Goal: Task Accomplishment & Management: Manage account settings

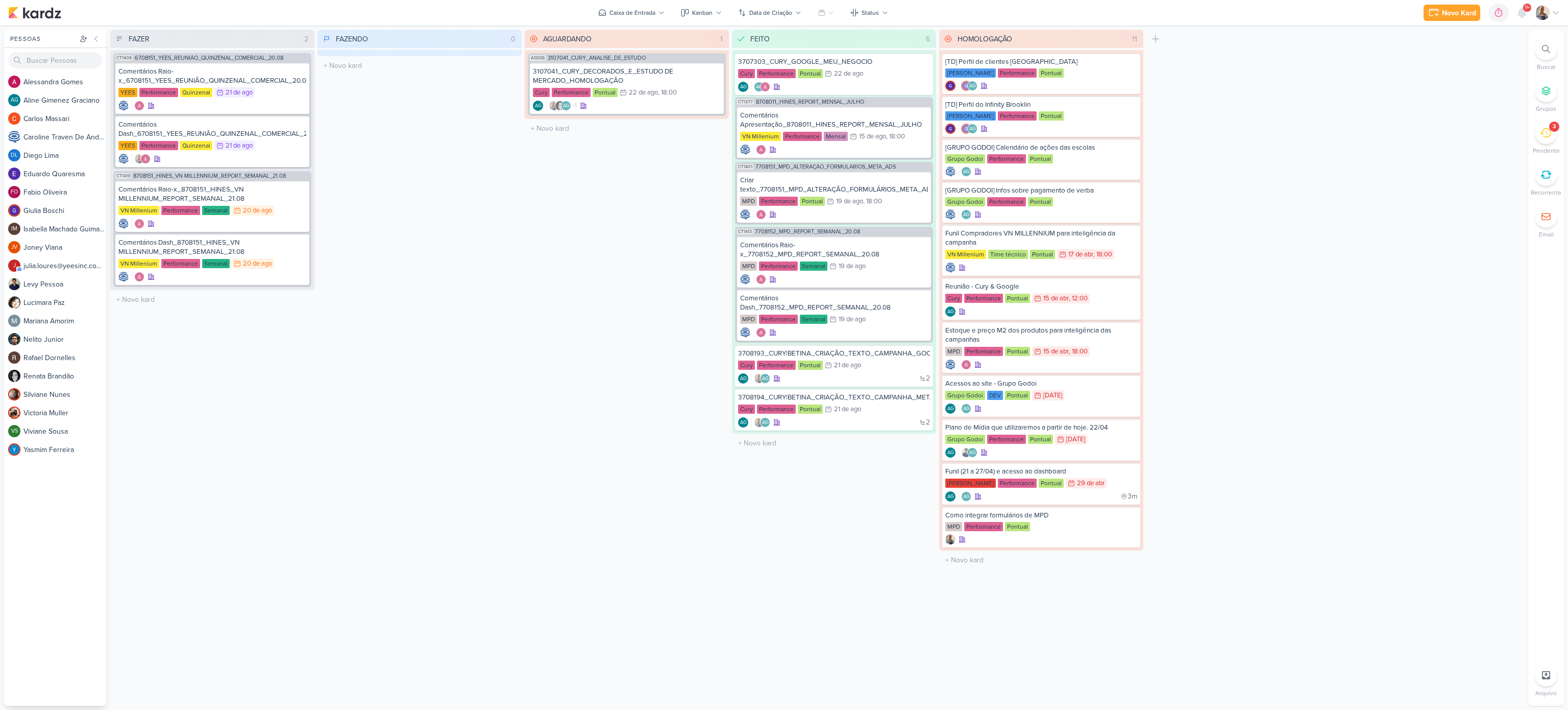
click at [1553, 125] on div "3" at bounding box center [1554, 126] width 3 height 8
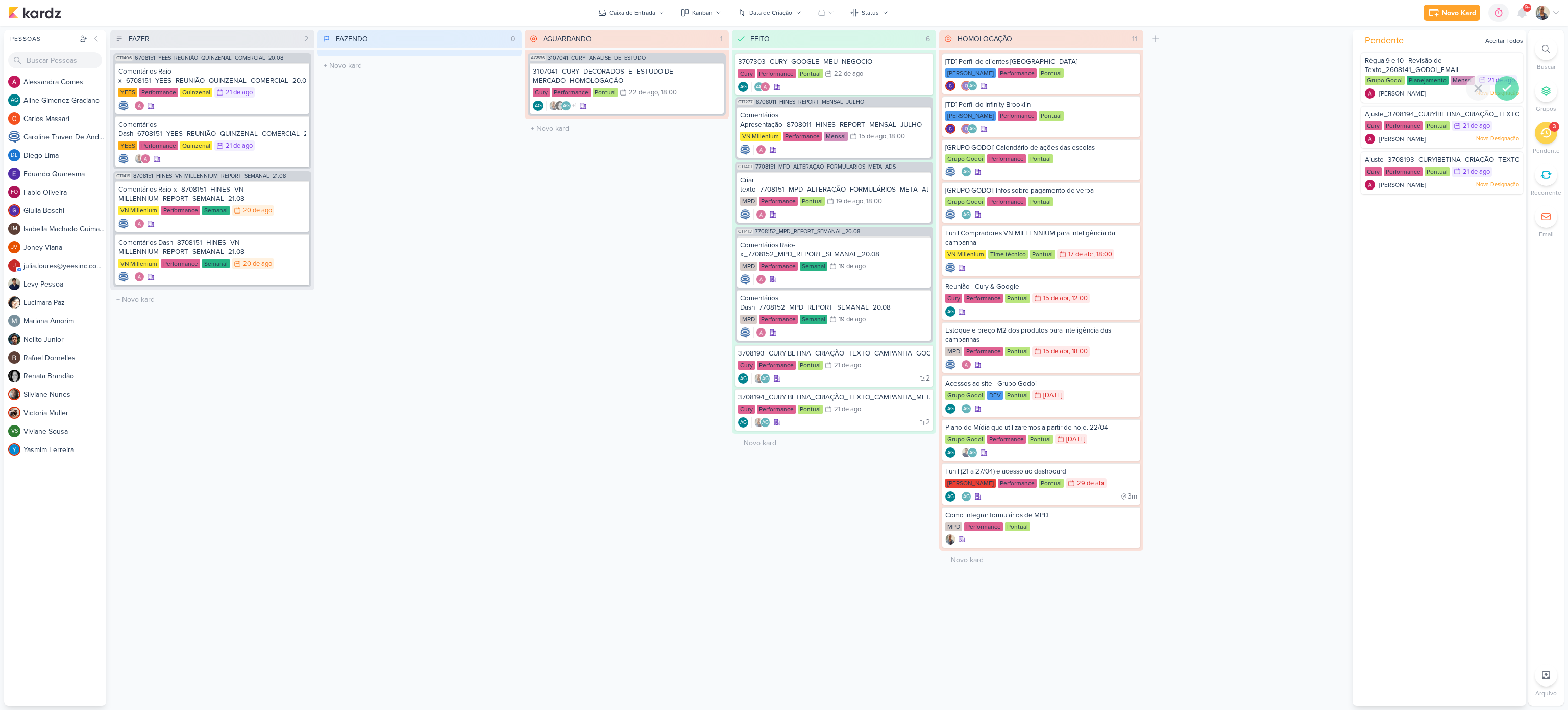
click at [1500, 94] on icon at bounding box center [1507, 88] width 12 height 12
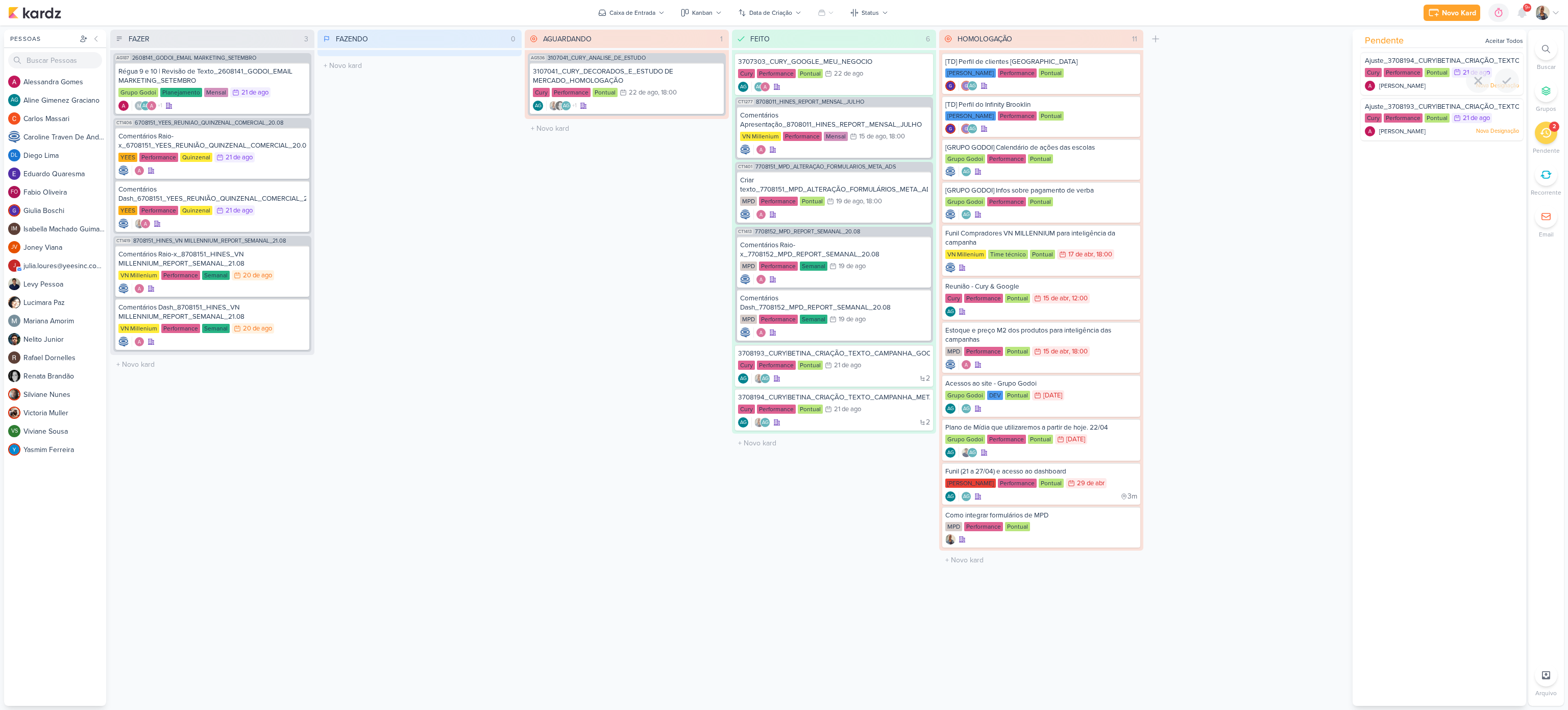
click at [1452, 54] on div "Ajuste_3708194_CURY|BETINA_CRIAÇÃO_TEXTO_CAMPANHA_META Cury Performance Pontual…" at bounding box center [1442, 74] width 163 height 43
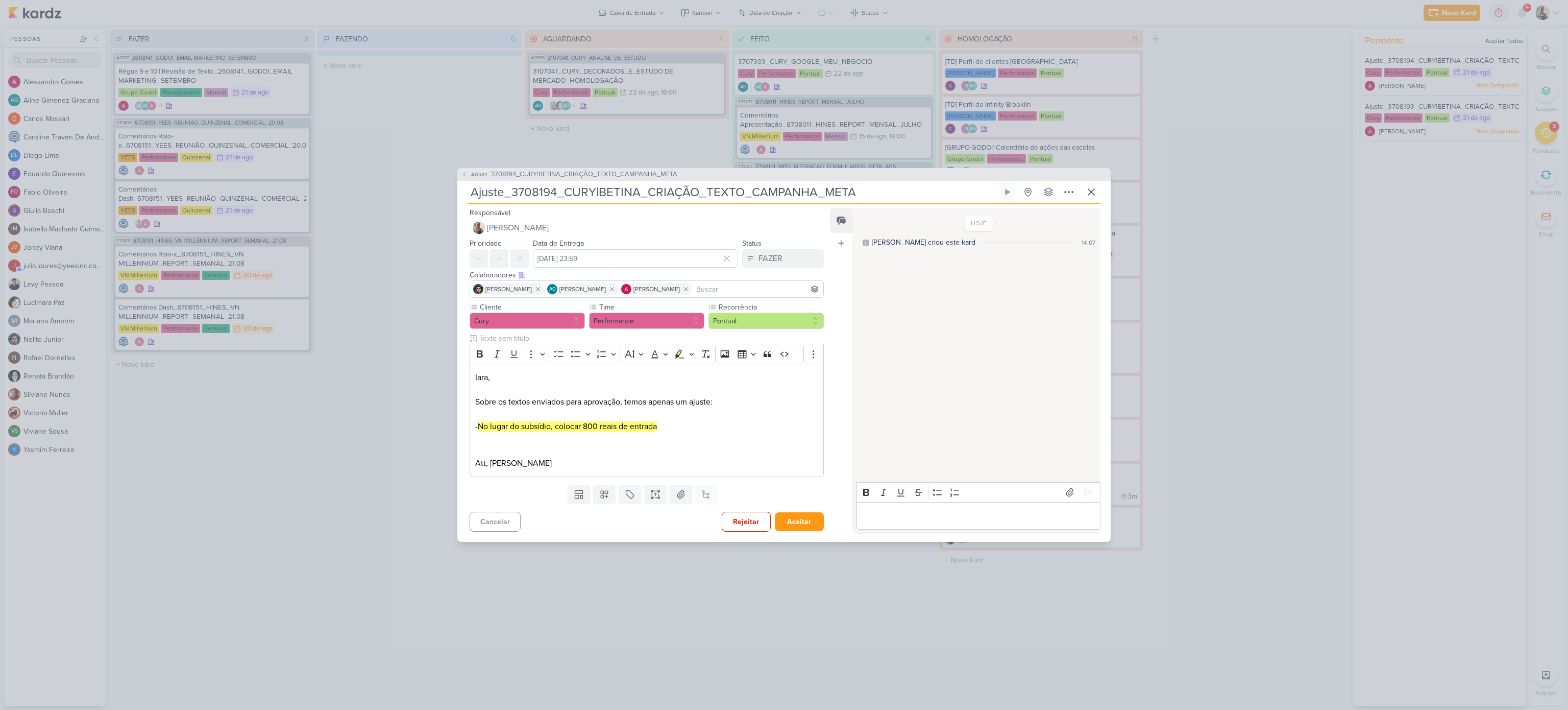
click at [1247, 261] on div "AG584 3708194_CURY|BETINA_CRIAÇÃO_TEXTO_CAMPANHA_META Ajuste_3708194_CURY|BETIN…" at bounding box center [784, 355] width 1568 height 710
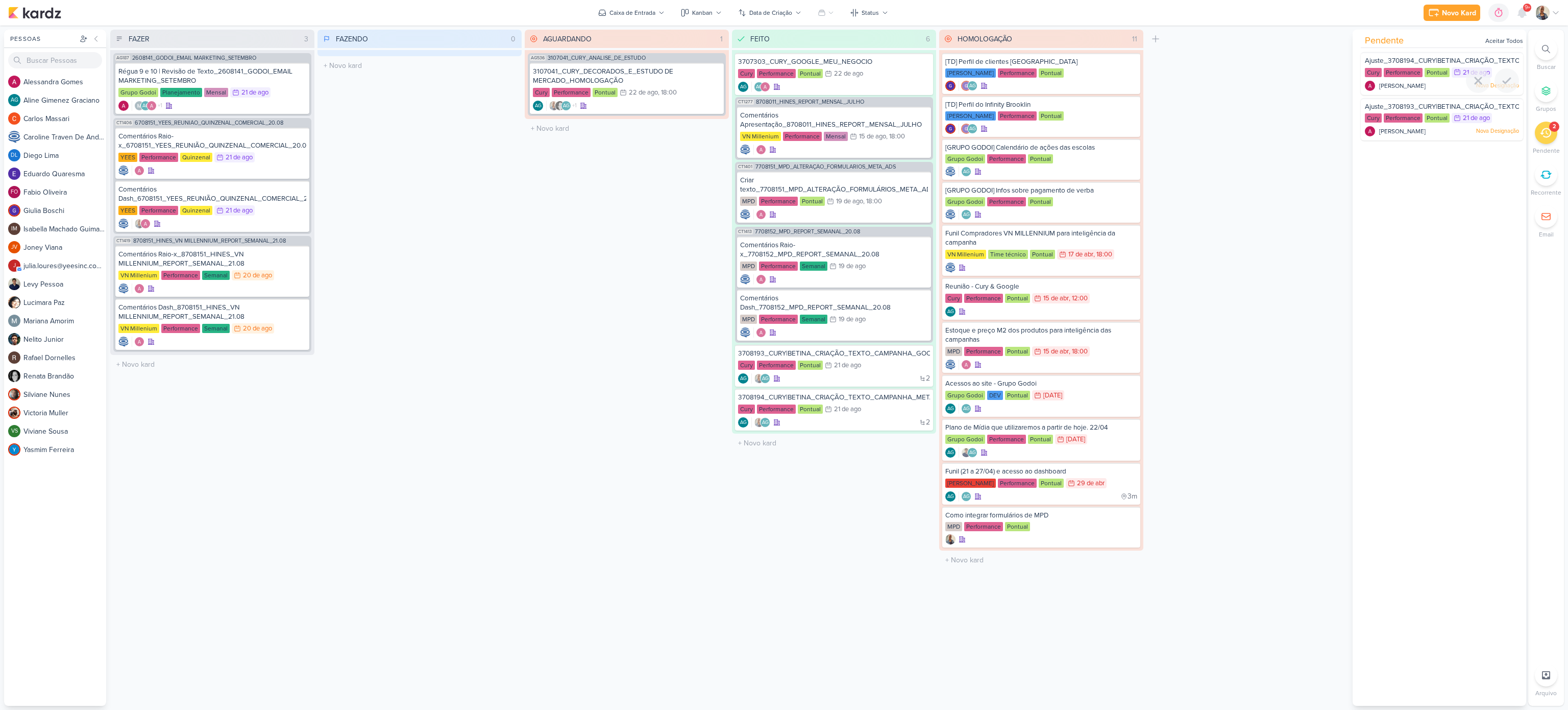
click at [1435, 62] on span "Ajuste_3708194_CURY|BETINA_CRIAÇÃO_TEXTO_CAMPANHA_META" at bounding box center [1474, 60] width 219 height 8
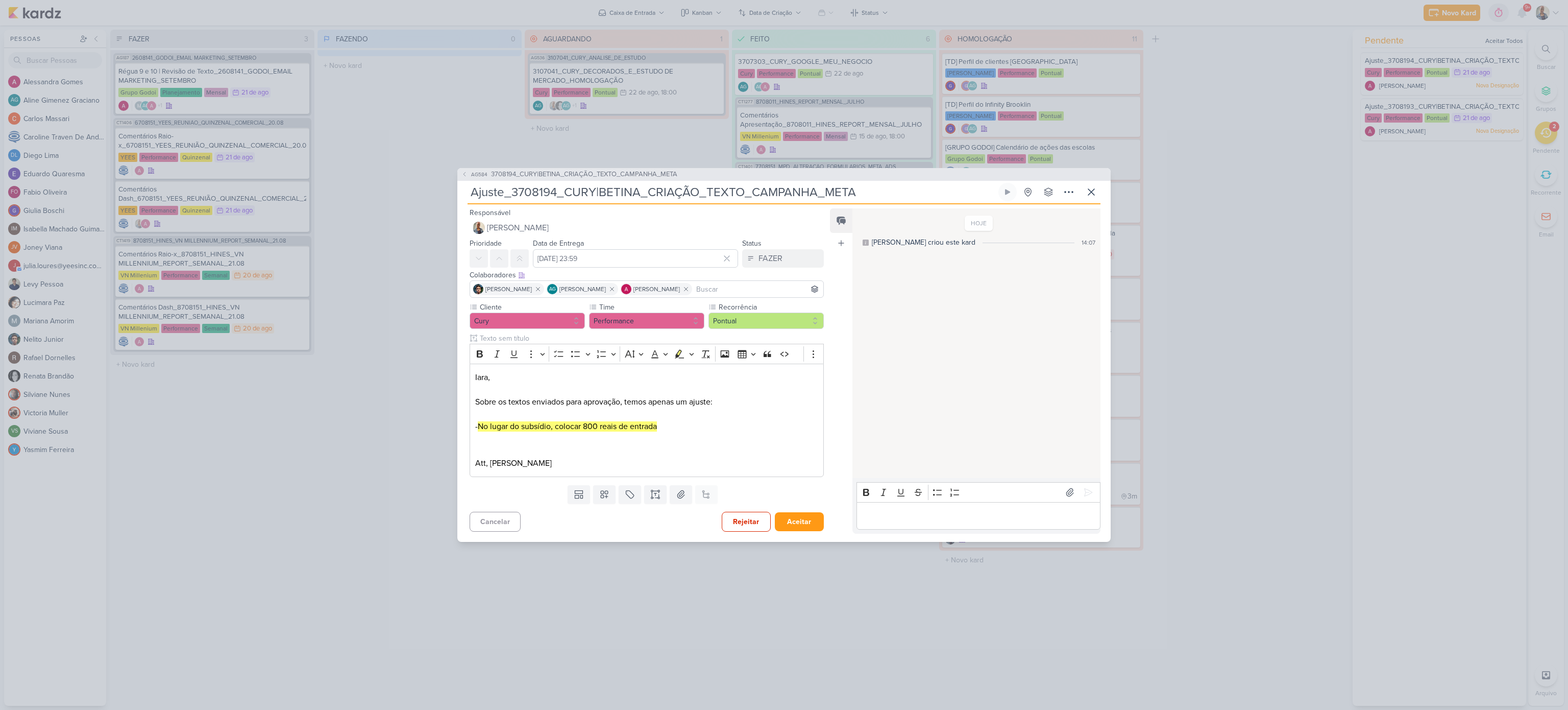
click at [1425, 128] on div "AG584 3708194_CURY|BETINA_CRIAÇÃO_TEXTO_CAMPANHA_META Ajuste_3708194_CURY|BETIN…" at bounding box center [784, 355] width 1568 height 710
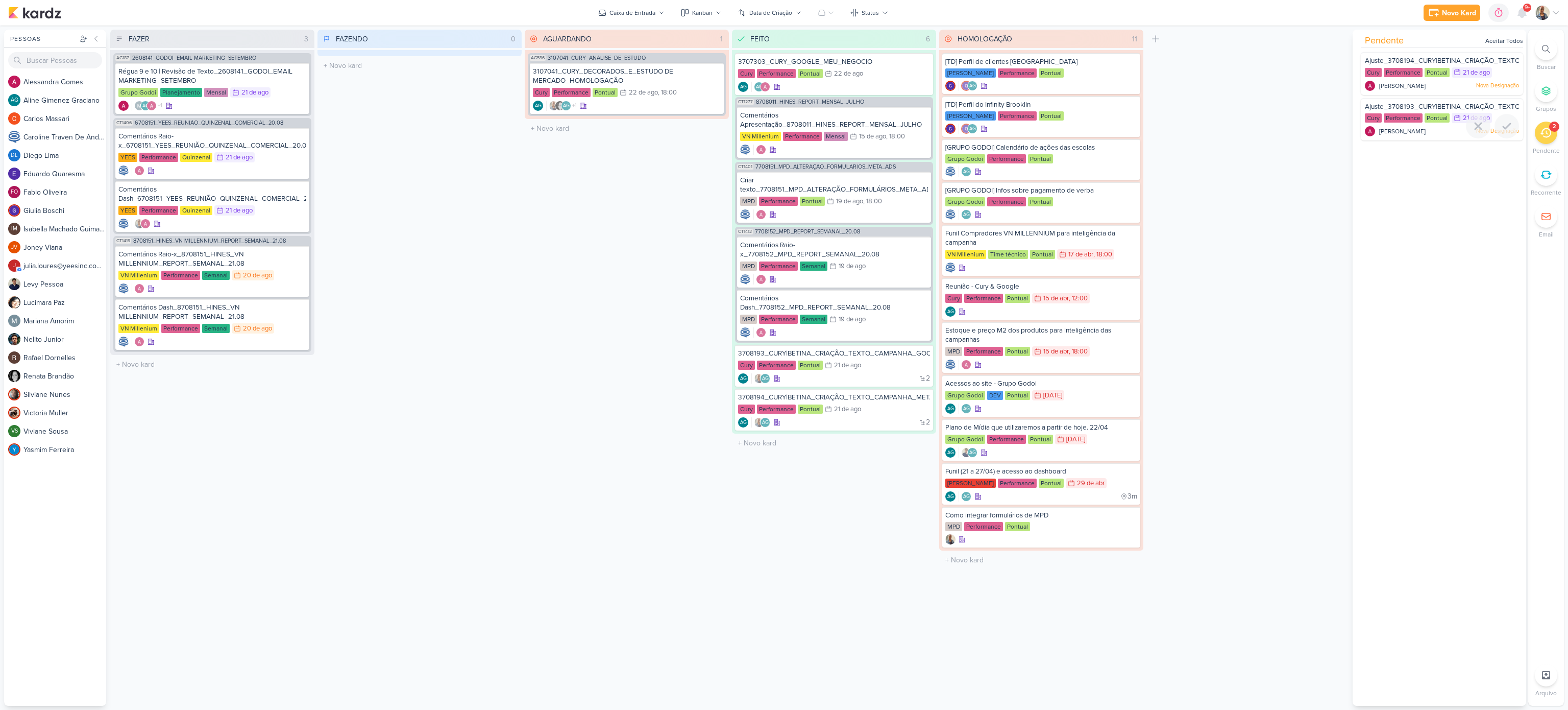
click at [1425, 128] on span "[PERSON_NAME]" at bounding box center [1402, 131] width 46 height 9
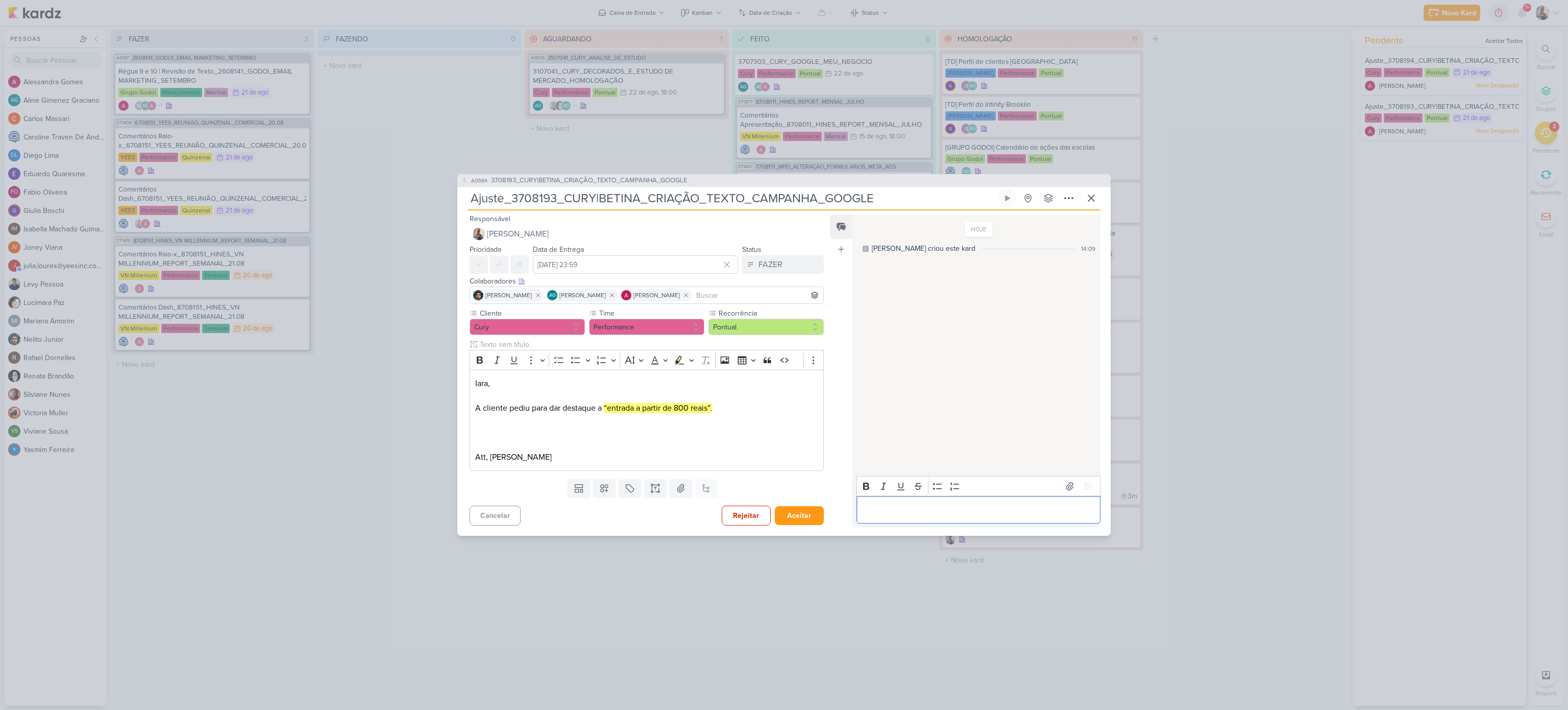
click at [956, 510] on p "Editor editing area: main" at bounding box center [978, 510] width 233 height 12
click at [768, 262] on div "FAZER" at bounding box center [770, 264] width 24 height 12
click at [756, 330] on button "FEITO" at bounding box center [777, 339] width 91 height 17
click at [809, 520] on button "Aceitar" at bounding box center [799, 515] width 49 height 19
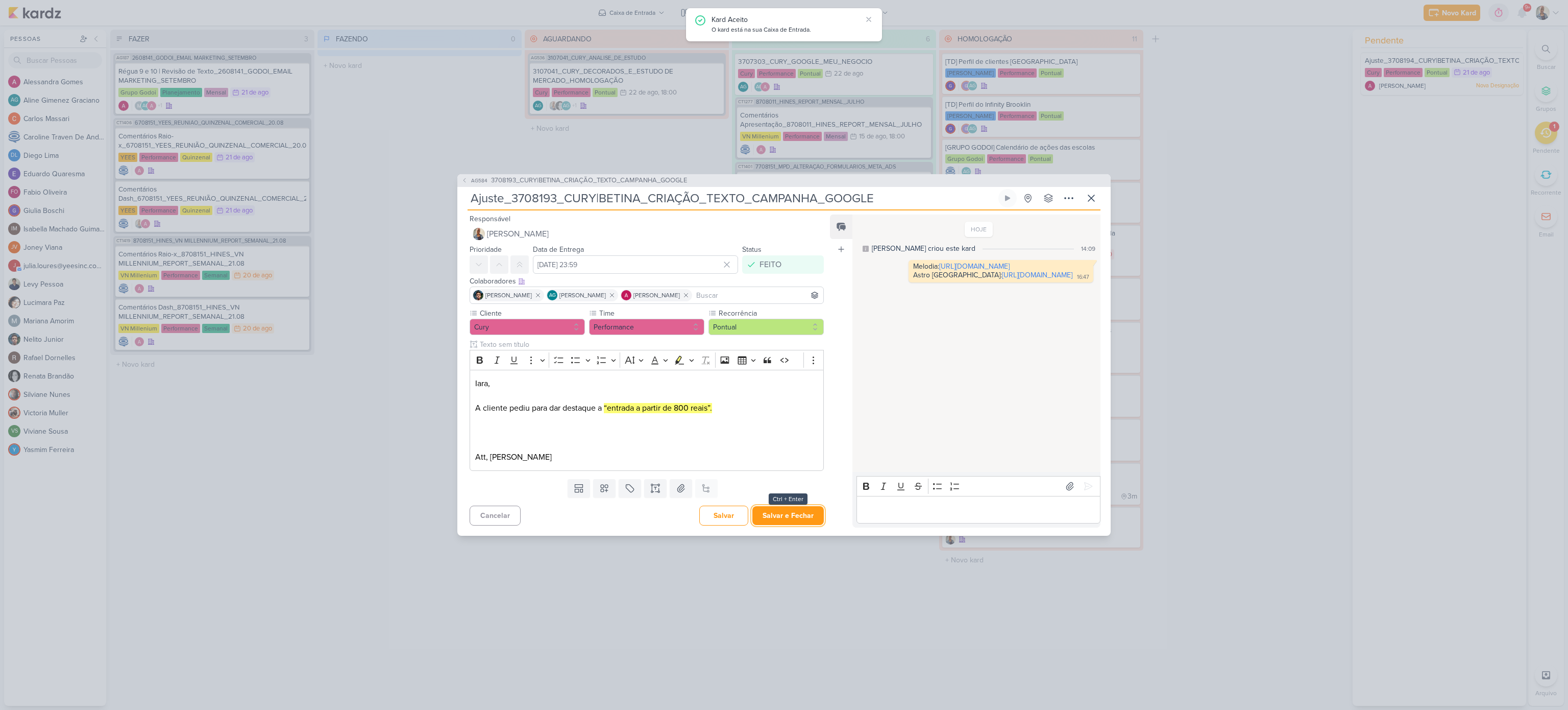
click at [809, 520] on button "Salvar e Fechar" at bounding box center [788, 515] width 71 height 19
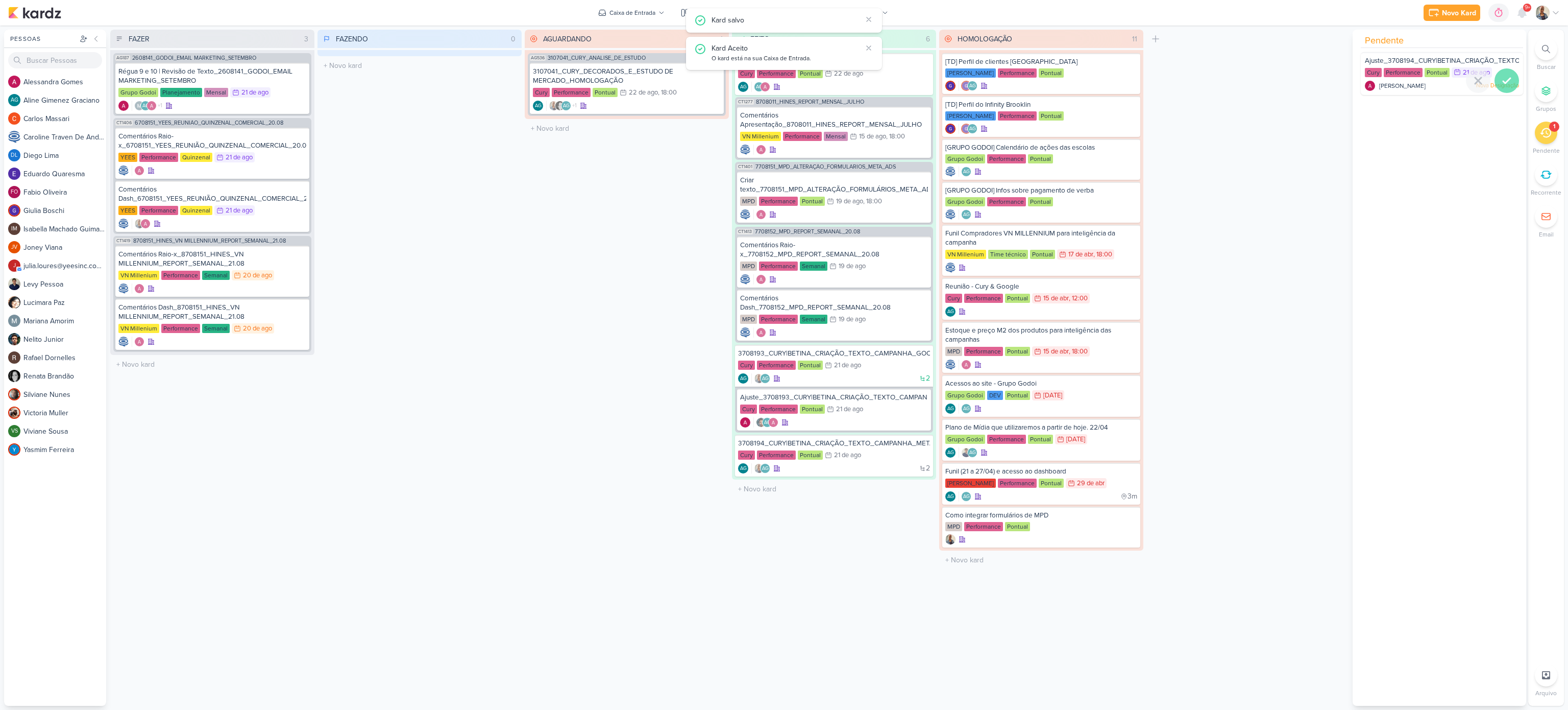
click at [1503, 82] on icon at bounding box center [1507, 80] width 7 height 5
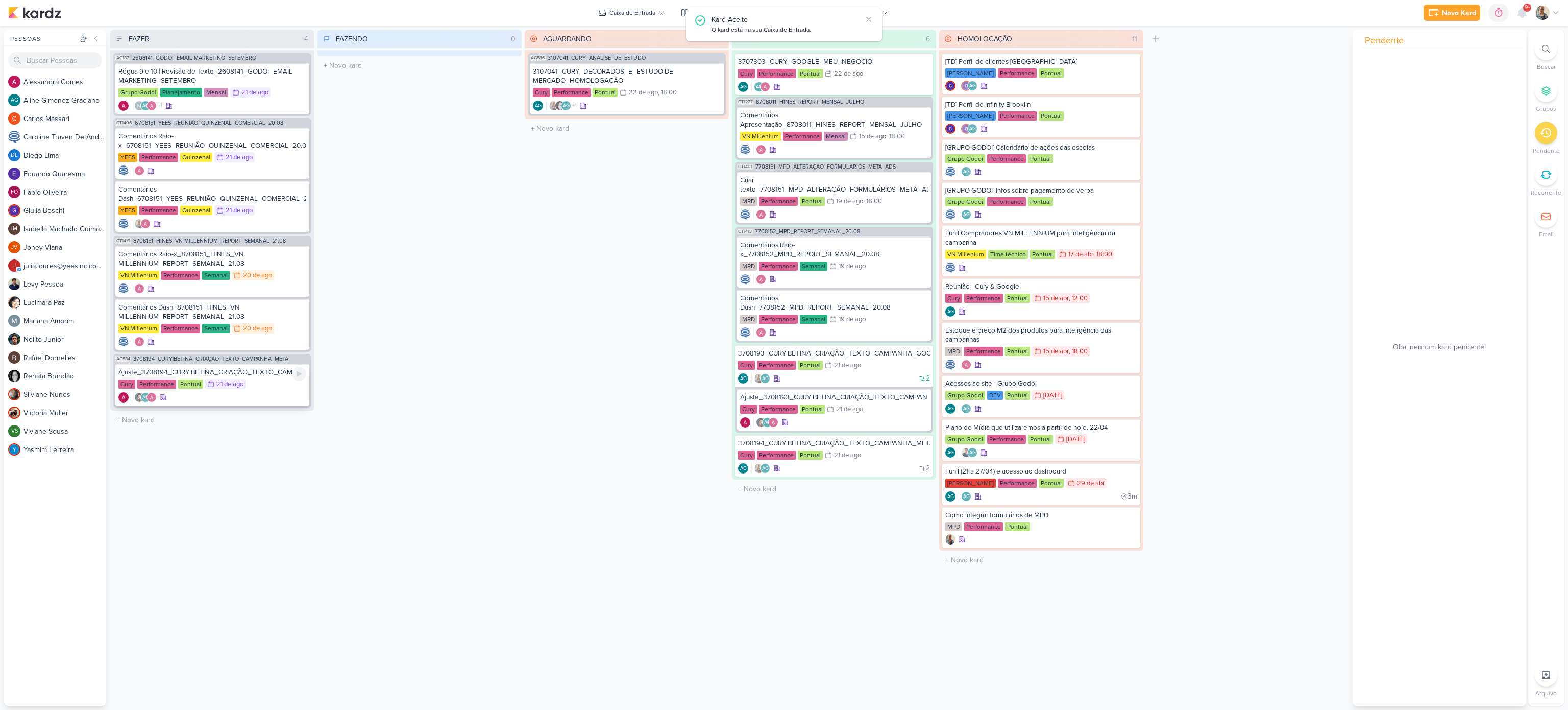
click at [226, 400] on div "AG" at bounding box center [212, 397] width 188 height 10
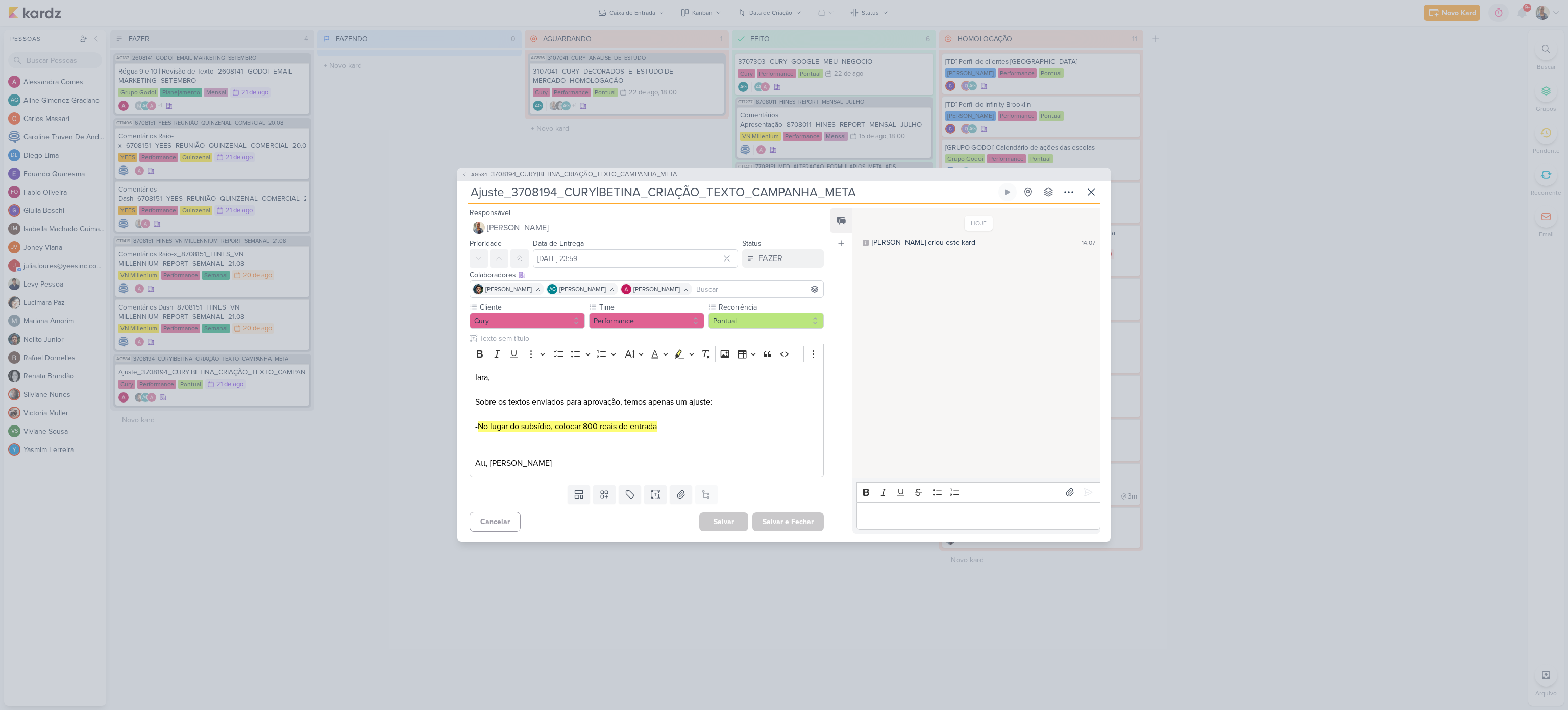
click at [929, 515] on p "Editor editing area: main" at bounding box center [978, 516] width 233 height 12
click at [758, 252] on div "FAZER" at bounding box center [770, 258] width 24 height 12
click at [755, 333] on div "FEITO" at bounding box center [763, 332] width 19 height 11
click at [787, 519] on button "Salvar e Fechar" at bounding box center [788, 521] width 71 height 19
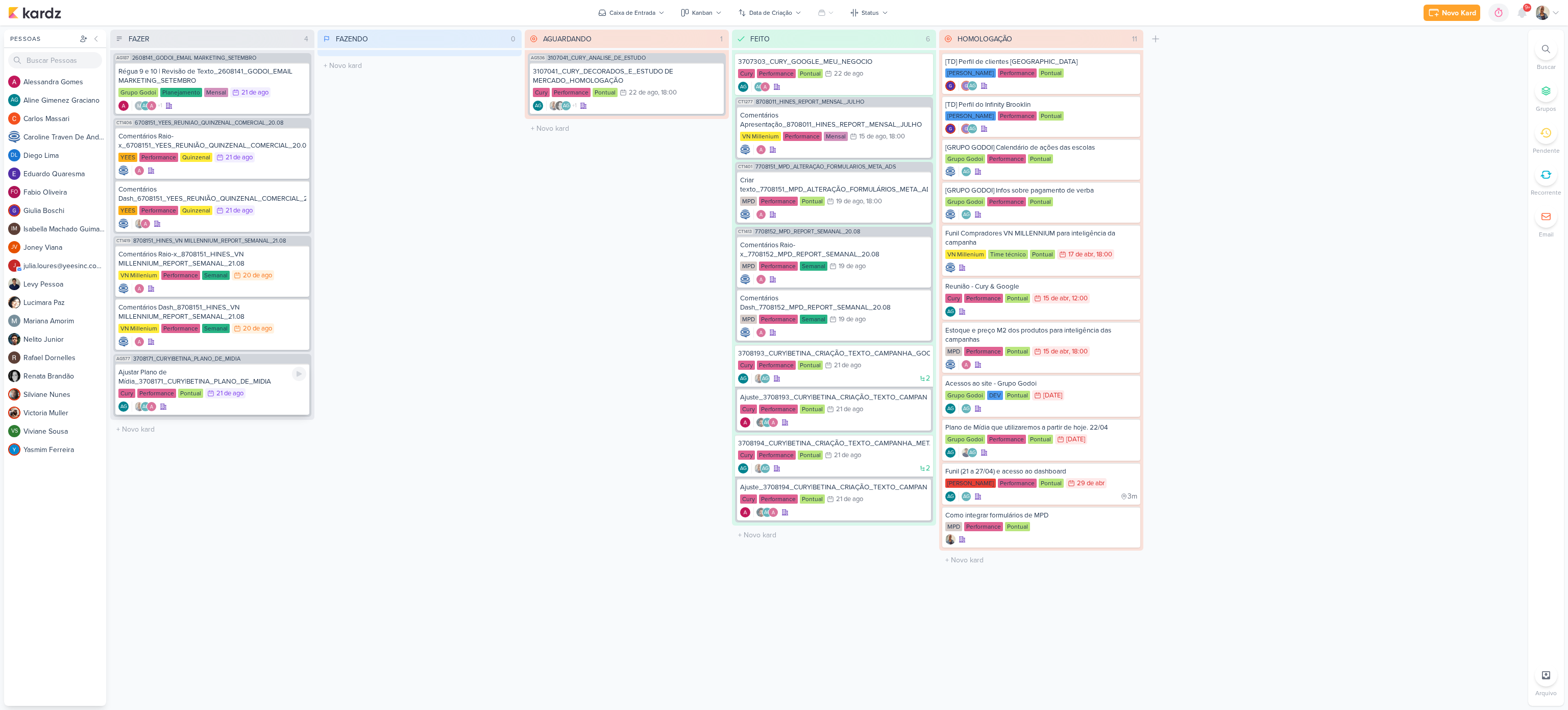
click at [252, 388] on div "Cury Performance Pontual 21/8 [DATE]" at bounding box center [212, 393] width 188 height 11
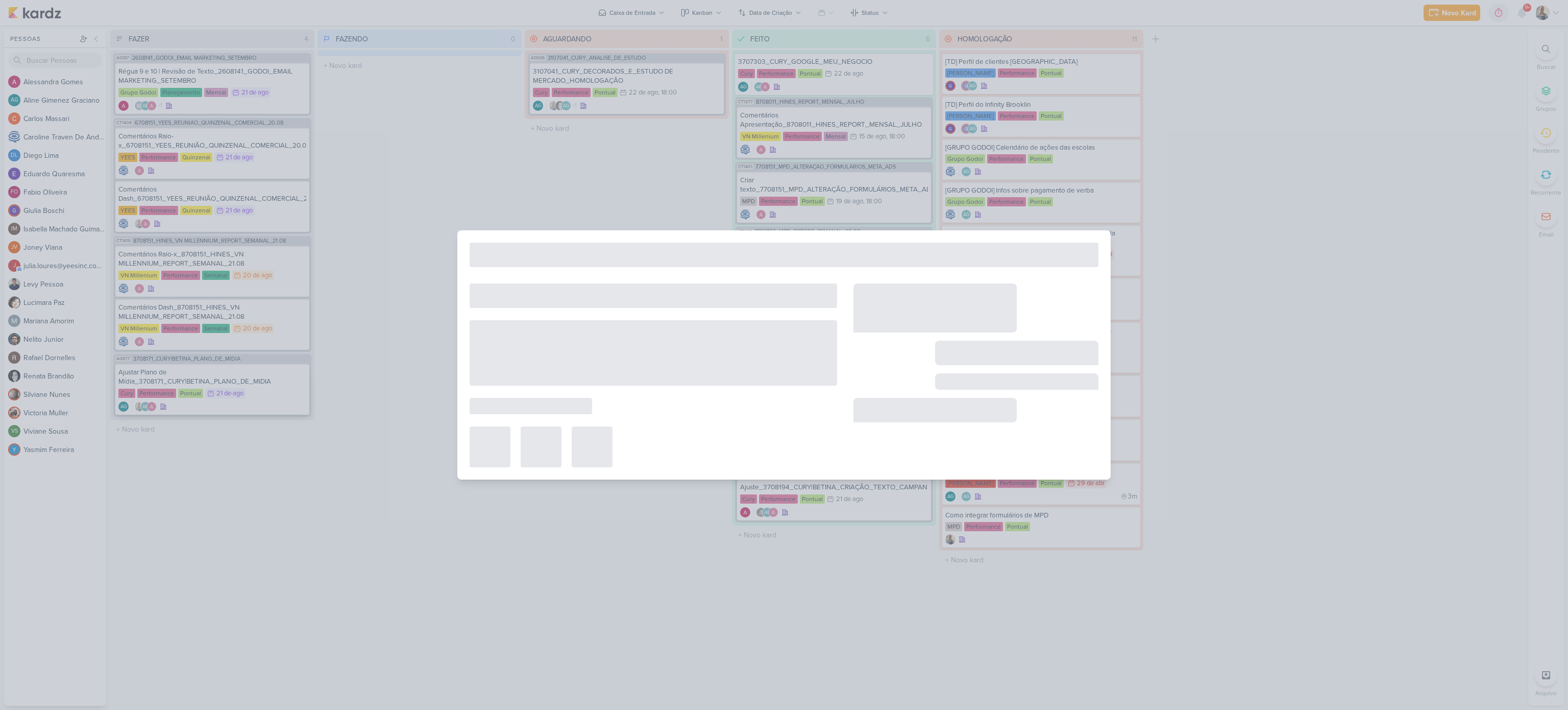
type input "Ajustar Plano de Mídia_3708171_CURY|BETINA_PLANO_DE_MIDIA"
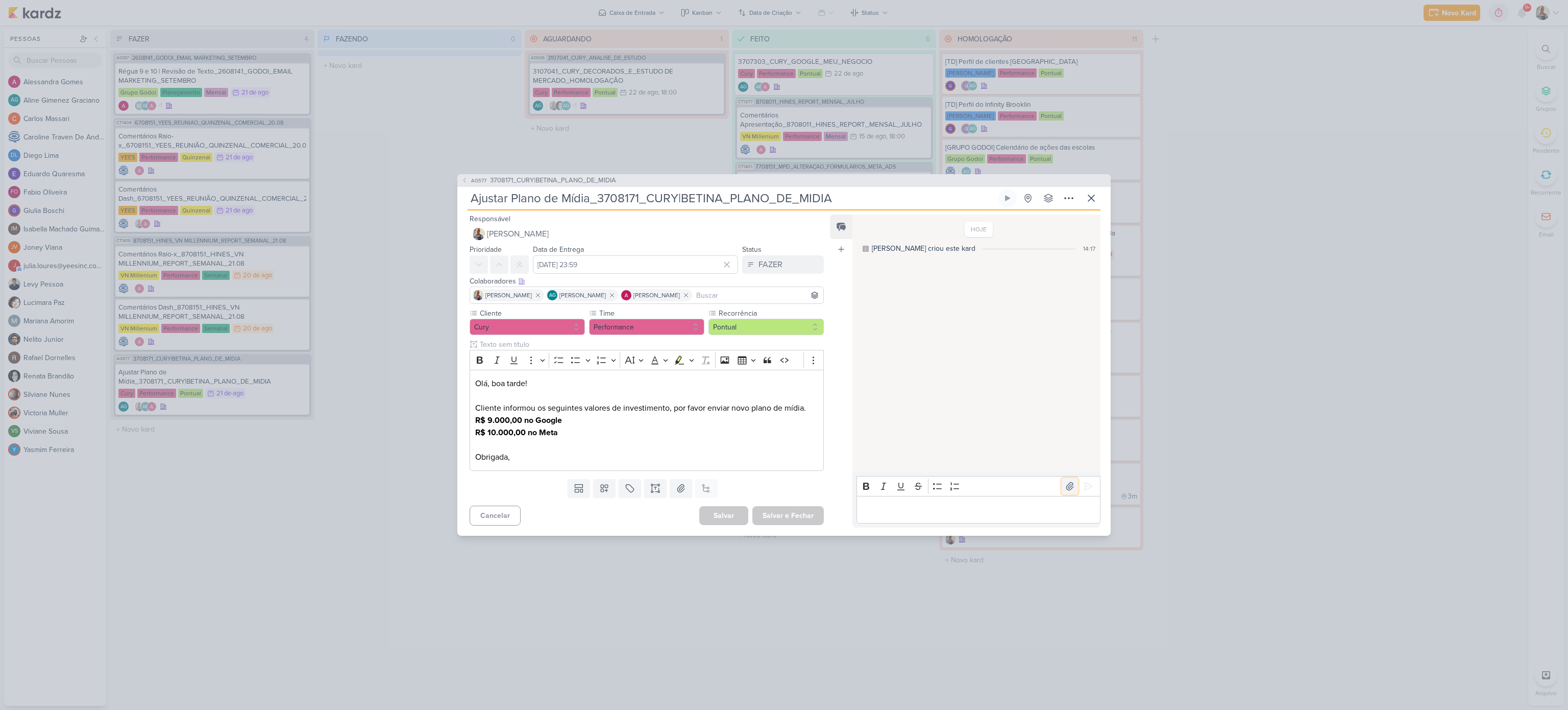
click at [1070, 485] on icon at bounding box center [1069, 486] width 10 height 10
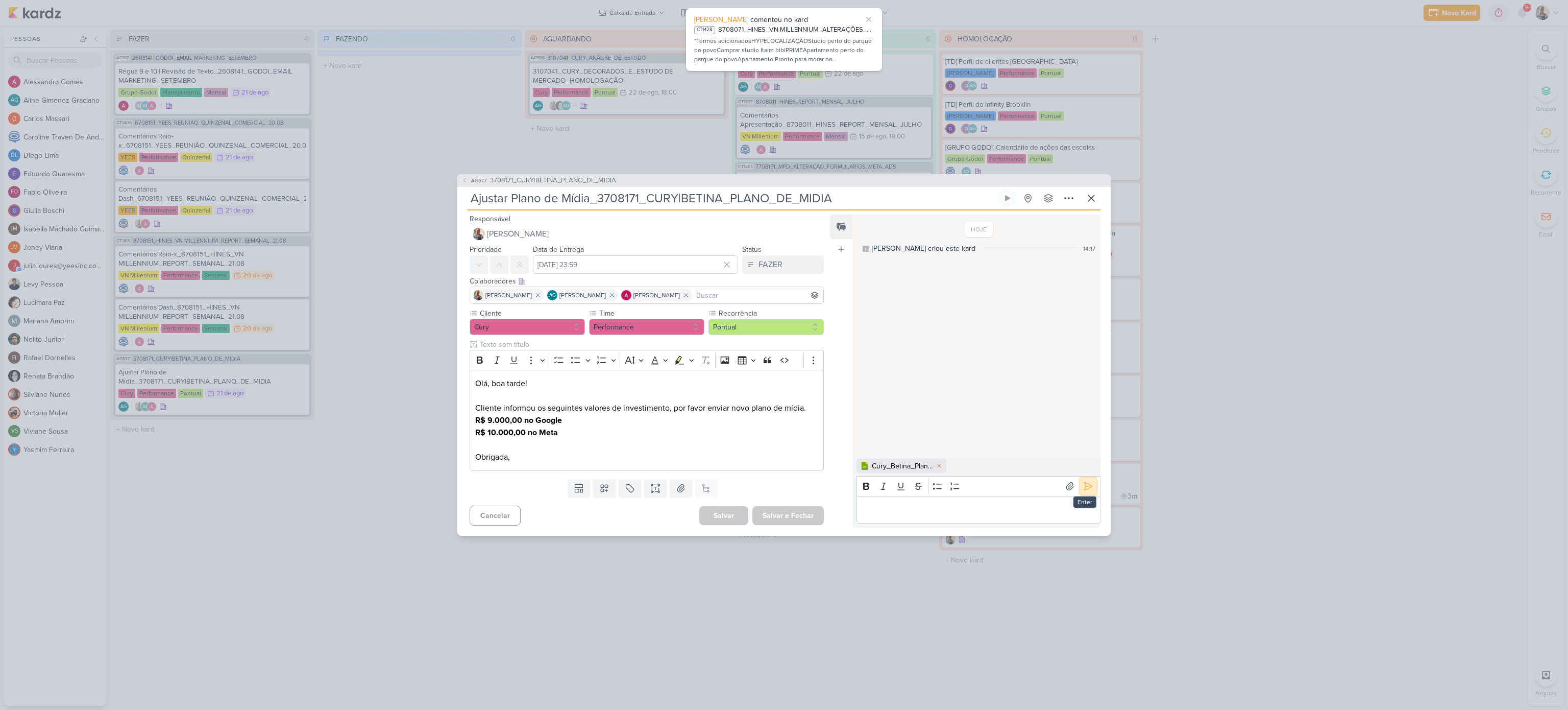
click at [1084, 483] on icon at bounding box center [1088, 486] width 10 height 10
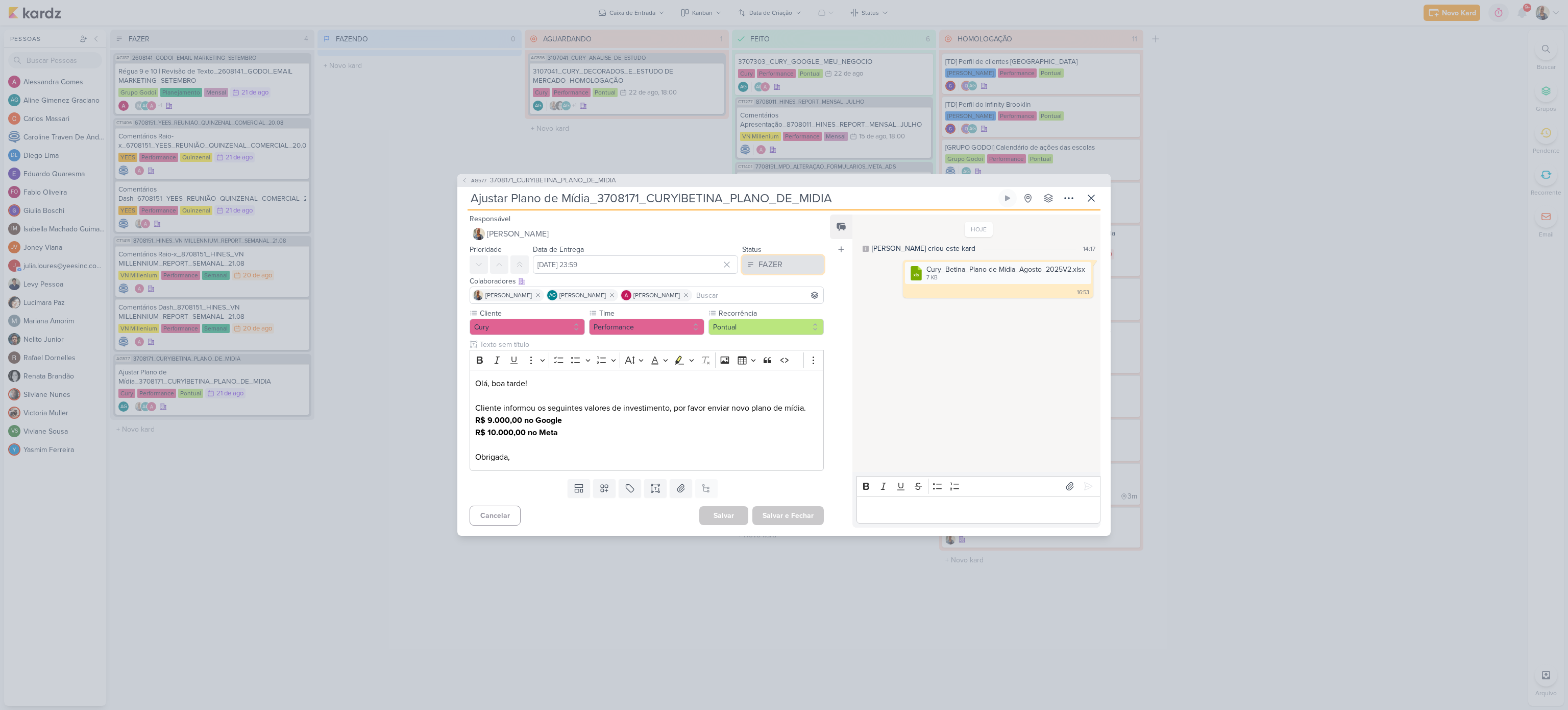
click at [745, 256] on button "FAZER" at bounding box center [783, 264] width 82 height 18
click at [763, 336] on div "FEITO" at bounding box center [763, 339] width 19 height 11
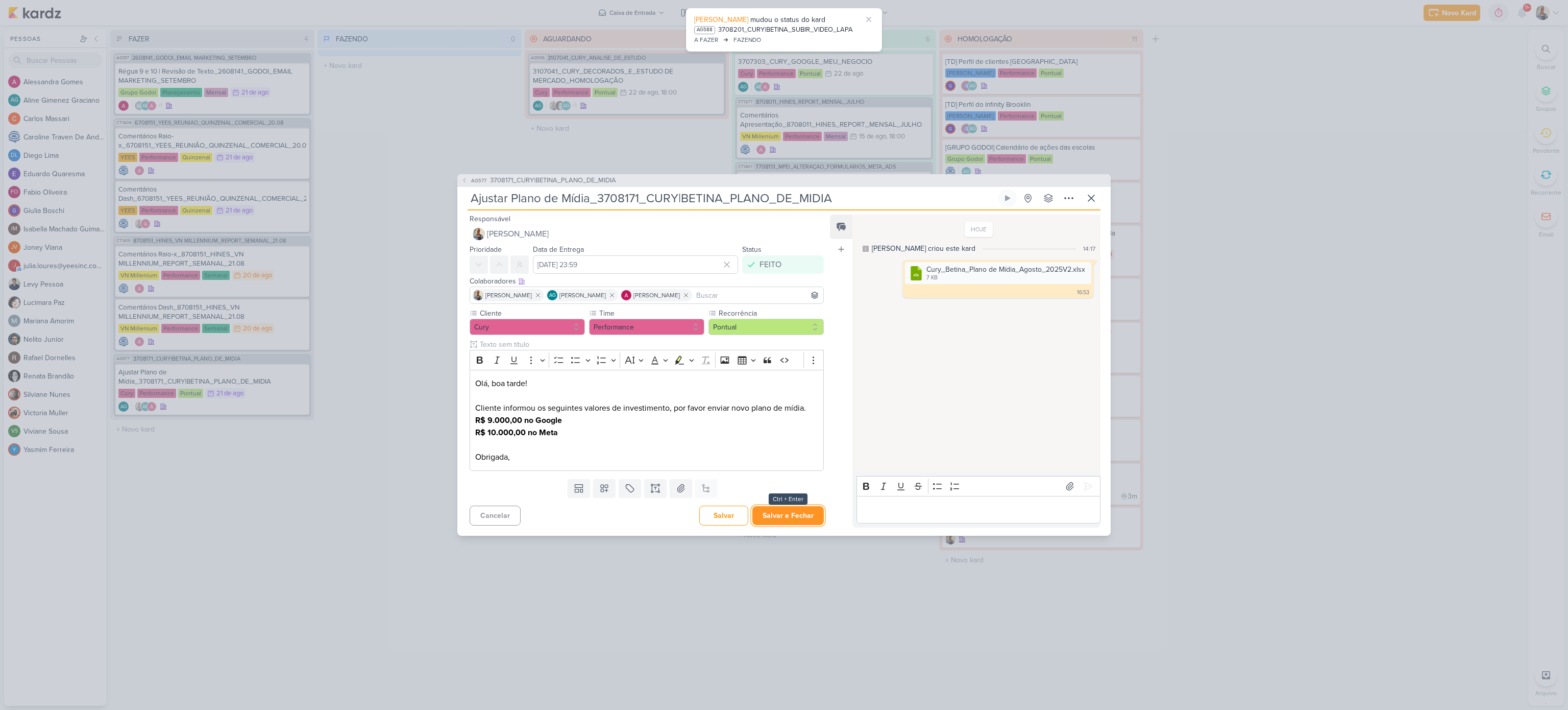
click at [790, 518] on button "Salvar e Fechar" at bounding box center [788, 515] width 71 height 19
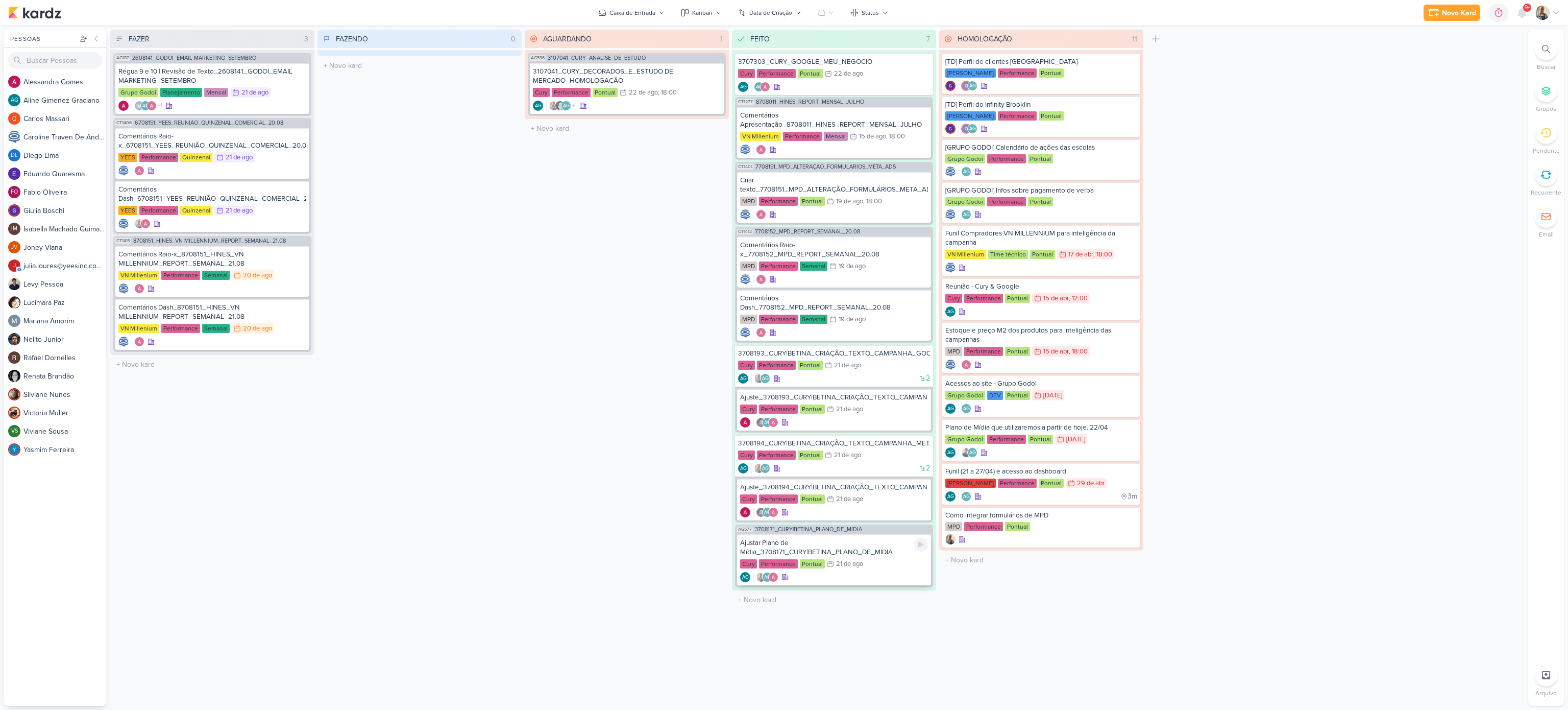
click at [878, 550] on div "Ajustar Plano de Mídia_3708171_CURY|BETINA_PLANO_DE_MIDIA" at bounding box center [834, 547] width 188 height 18
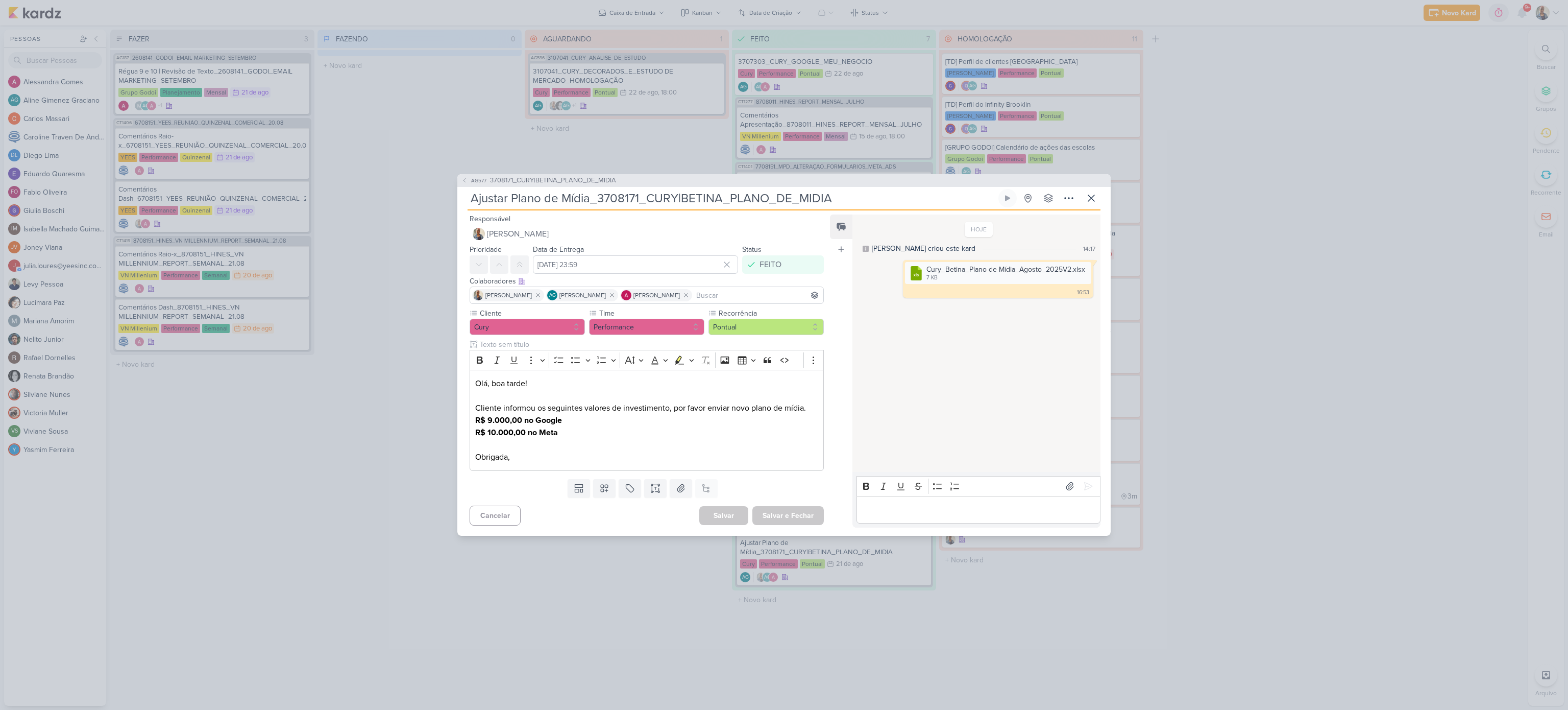
click at [1236, 395] on div "AG577 3708171_CURY|BETINA_PLANO_DE_MIDIA Ajustar Plano de Mídia_3708171_CURY|BE…" at bounding box center [784, 355] width 1568 height 710
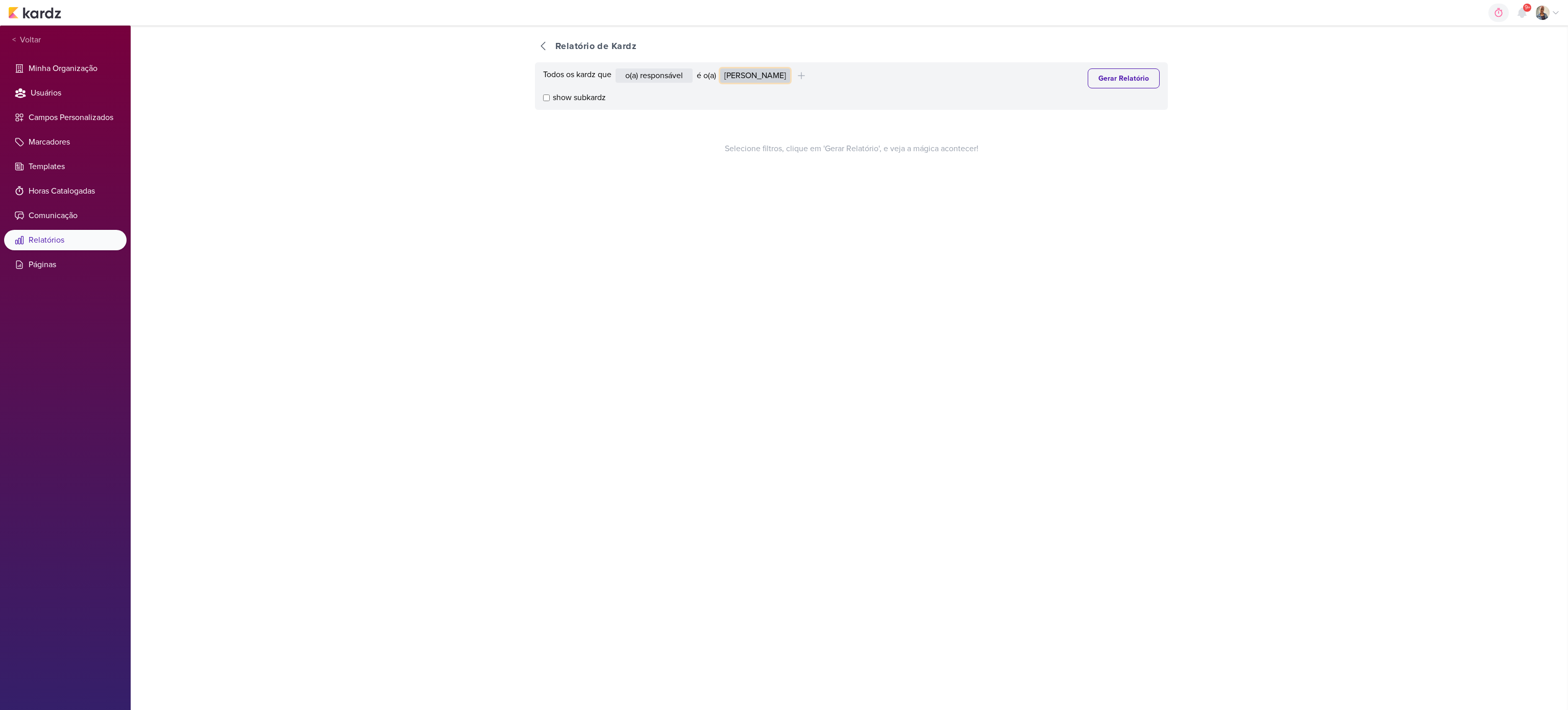
click at [782, 81] on select "Alessandra Gomes Aline Gimenez Graciano Caroline Traven De Andrade Eduardo Quar…" at bounding box center [755, 75] width 70 height 14
select select "1395"
click at [723, 68] on select "Alessandra Gomes Aline Gimenez Graciano Caroline Traven De Andrade Eduardo Quar…" at bounding box center [755, 75] width 70 height 14
click at [1102, 81] on button "Gerar Relatório" at bounding box center [1124, 78] width 72 height 20
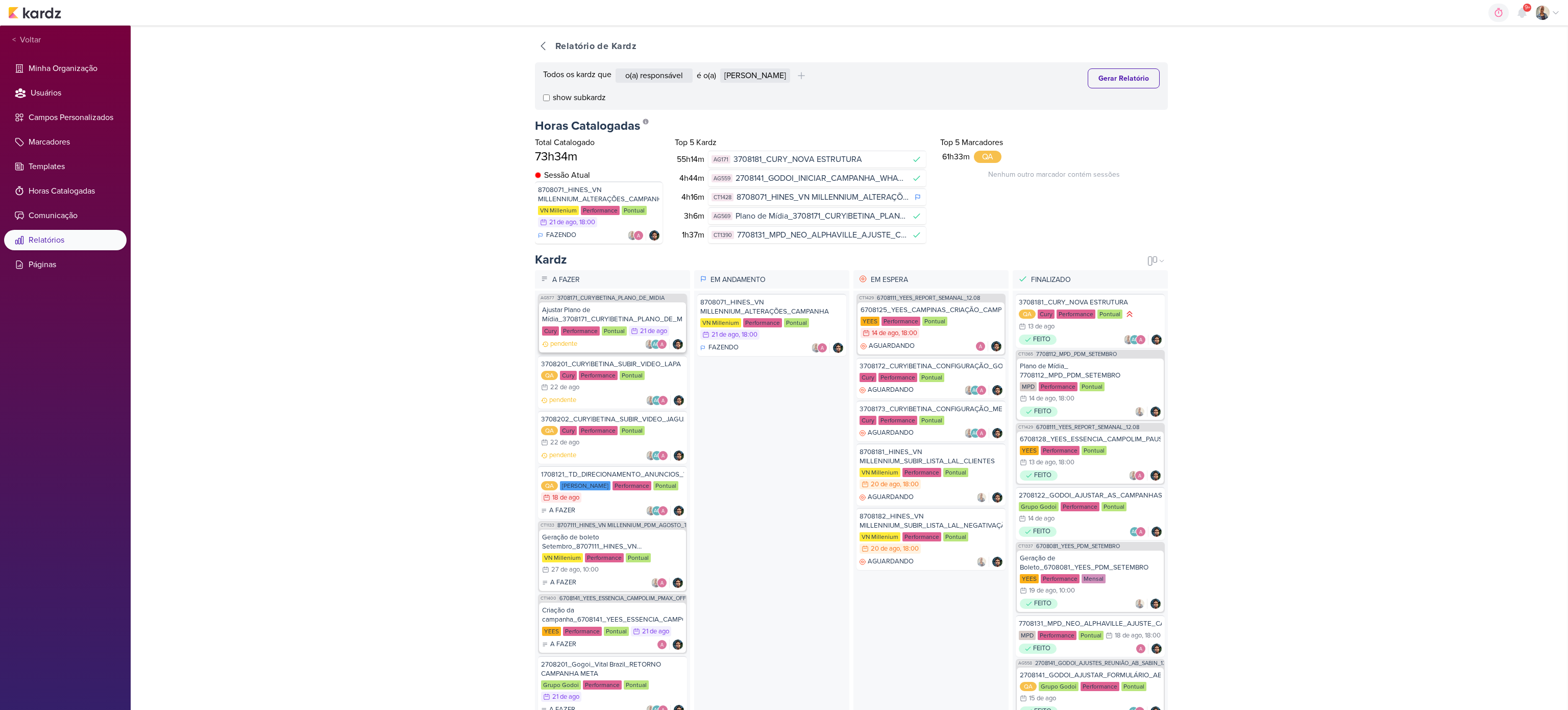
click at [611, 308] on div "Ajustar Plano de Mídia_3708171_CURY|BETINA_PLANO_DE_MIDIA" at bounding box center [612, 314] width 141 height 18
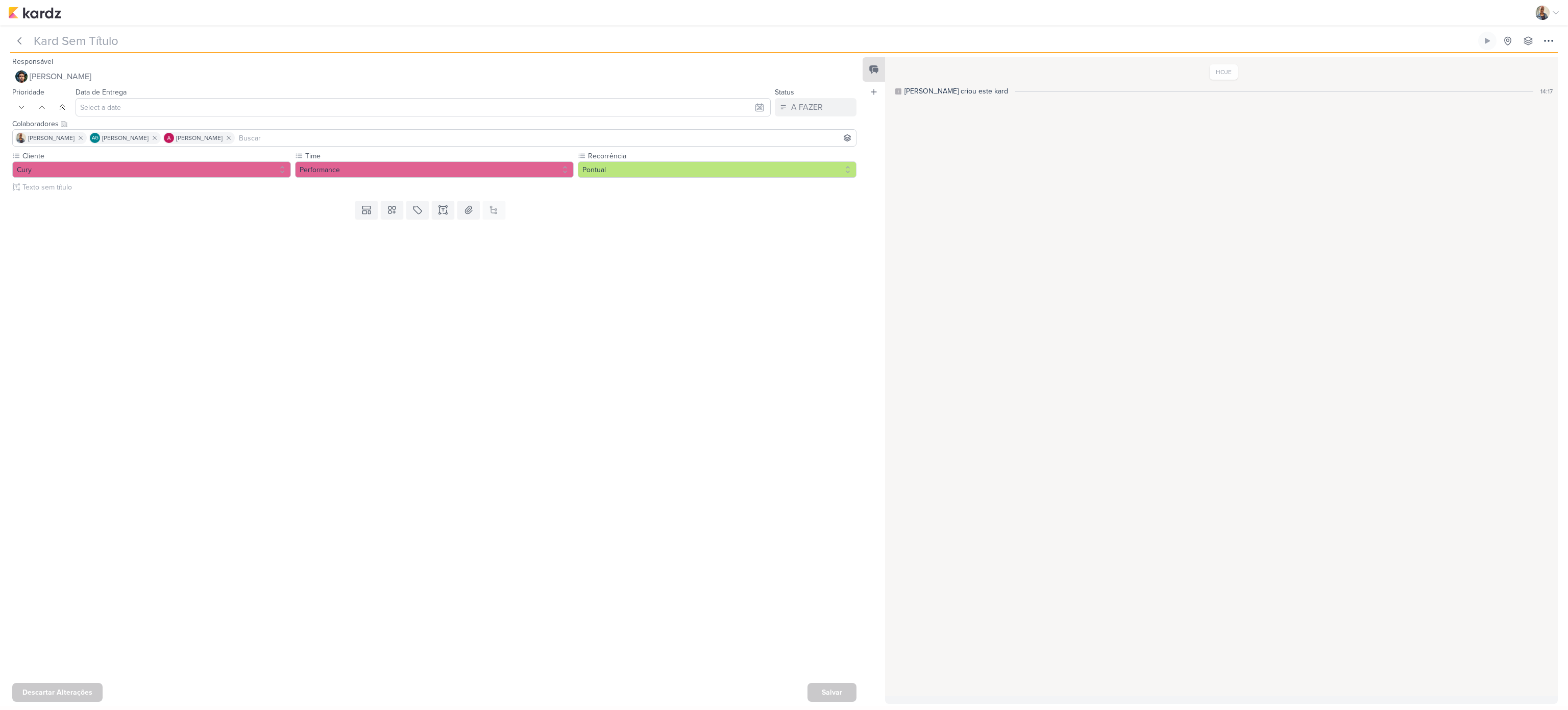
type input "Ajustar Plano de Mídia_3708171_CURY|BETINA_PLANO_DE_MIDIA"
type input "[DATE] 23:59"
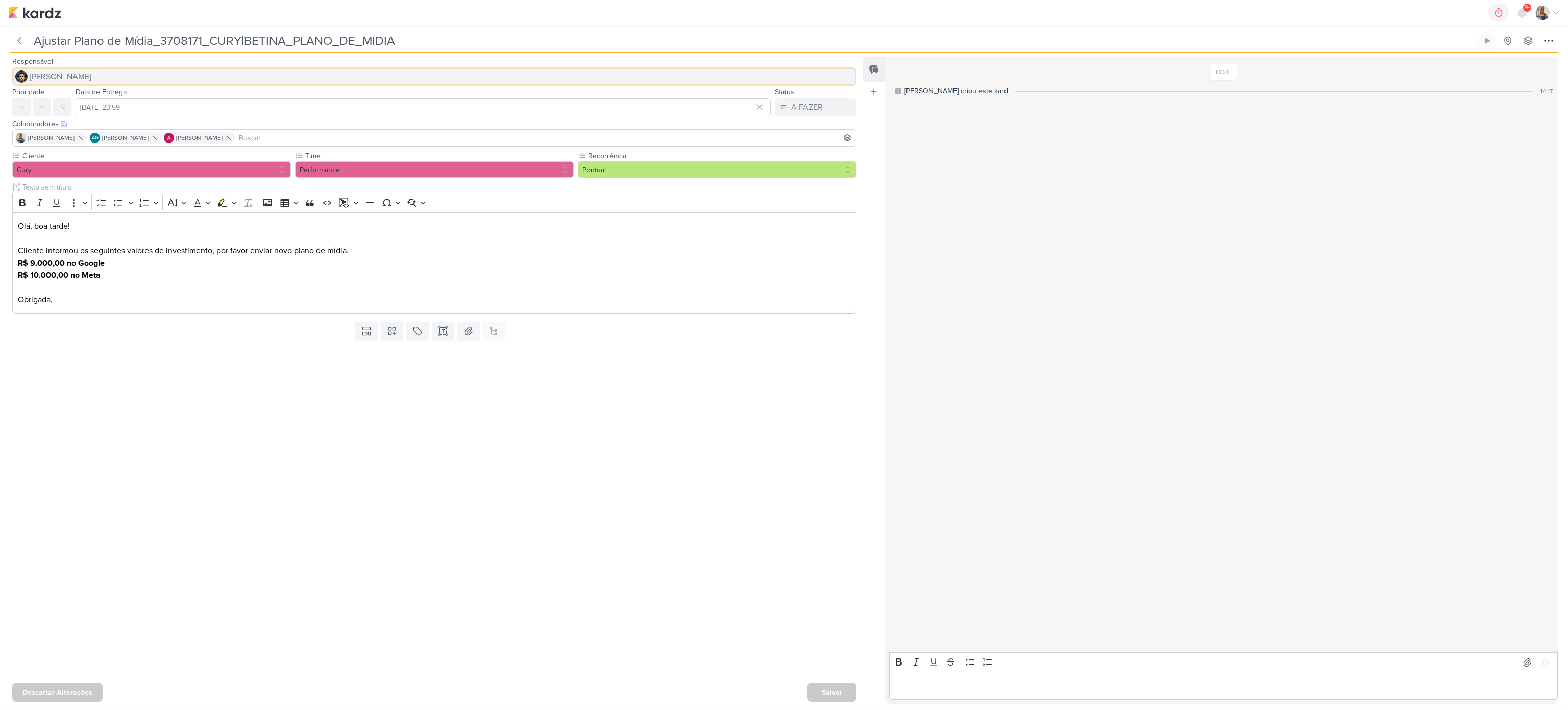
click at [131, 74] on button "[PERSON_NAME]" at bounding box center [434, 77] width 844 height 18
type input "iar"
click at [61, 94] on div "[PERSON_NAME]" at bounding box center [58, 97] width 54 height 11
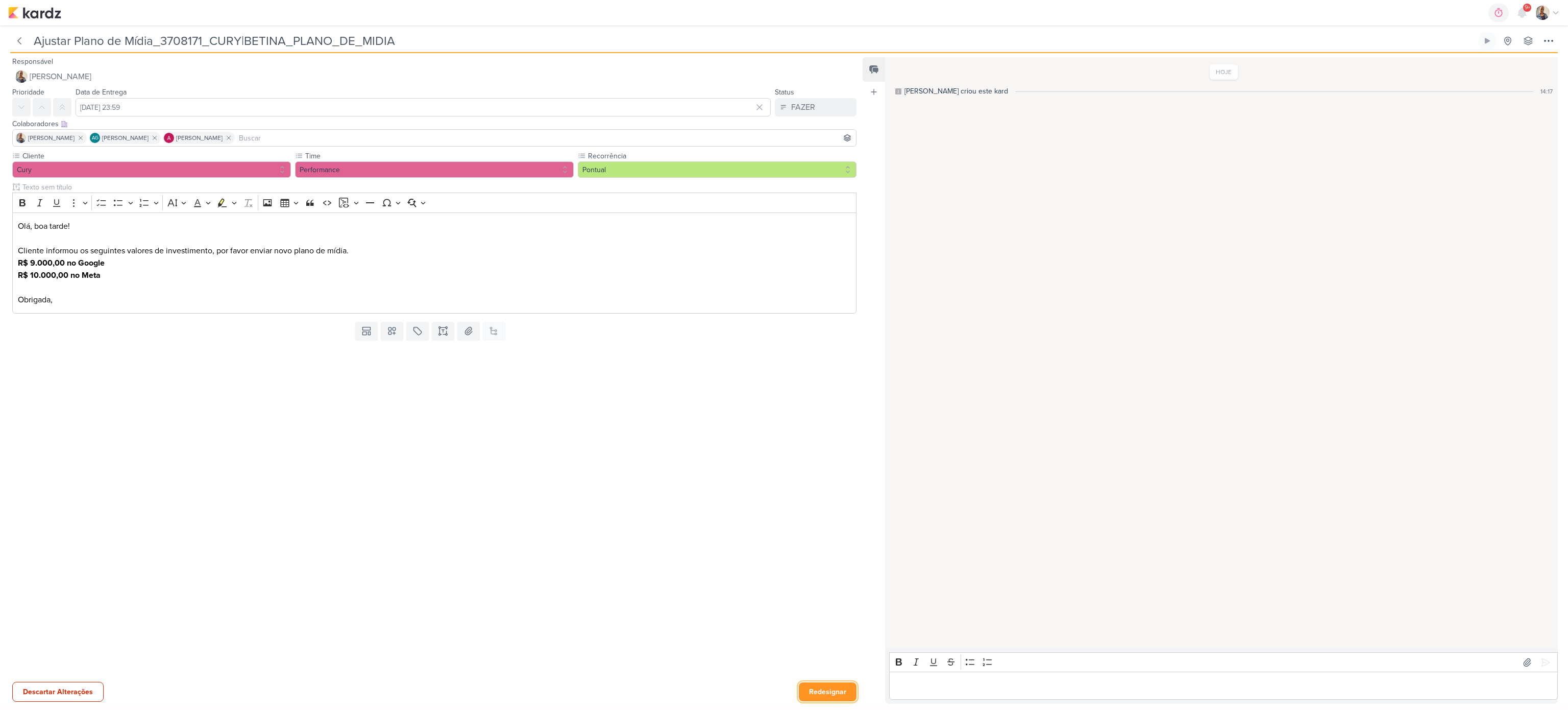
click at [818, 691] on button "Redesignar" at bounding box center [827, 691] width 58 height 19
click at [829, 689] on button "Aceitar" at bounding box center [832, 691] width 49 height 19
